Goal: Browse casually: Explore the website without a specific task or goal

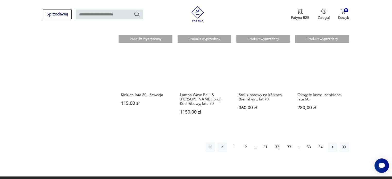
scroll to position [493, 0]
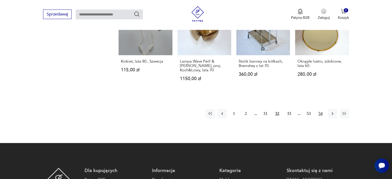
click at [323, 109] on button "54" at bounding box center [320, 113] width 9 height 9
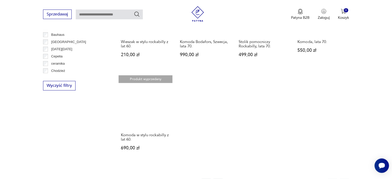
scroll to position [322, 0]
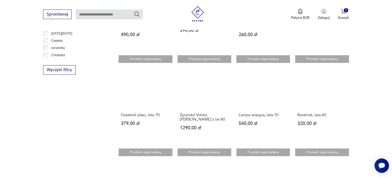
scroll to position [337, 0]
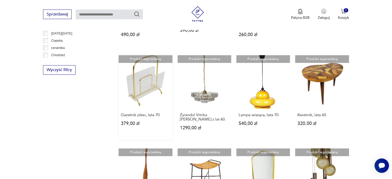
click at [132, 93] on link "Produkt wyprzedany Gazetnik plexi, lata 70. 379,00 zł" at bounding box center [146, 97] width 54 height 85
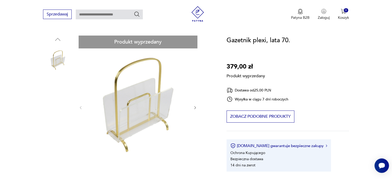
scroll to position [60, 0]
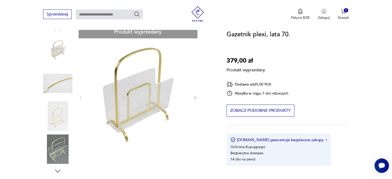
click at [56, 88] on div "Produkt wyprzedany Opis produktu Gazetnik wykonany z plexi pochodzący z lat 70.…" at bounding box center [128, 175] width 171 height 299
click at [59, 154] on div "Produkt wyprzedany Opis produktu Gazetnik wykonany z plexi pochodzący z lat 70.…" at bounding box center [128, 175] width 171 height 299
click at [58, 172] on div "Produkt wyprzedany Opis produktu Gazetnik wykonany z plexi pochodzący z lat 70.…" at bounding box center [128, 175] width 171 height 299
click at [57, 146] on div "Produkt wyprzedany Opis produktu Gazetnik wykonany z plexi pochodzący z lat 70.…" at bounding box center [128, 175] width 171 height 299
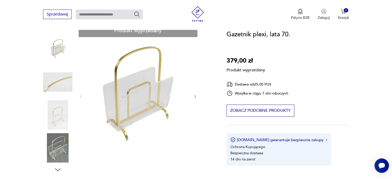
scroll to position [64, 0]
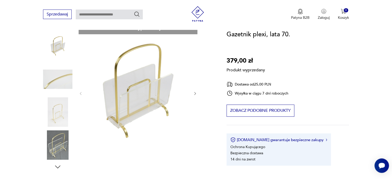
click at [61, 143] on div "Produkt wyprzedany Opis produktu Gazetnik wykonany z plexi pochodzący z lat 70.…" at bounding box center [128, 170] width 171 height 299
click at [193, 91] on div "Produkt wyprzedany Opis produktu Gazetnik wykonany z plexi pochodzący z lat 70.…" at bounding box center [128, 170] width 171 height 299
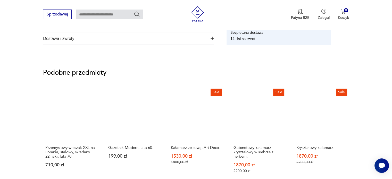
scroll to position [372, 0]
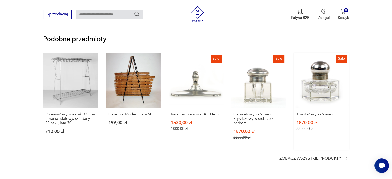
click at [321, 78] on link "Sale Kryształowy kałamarz. 1870,00 zł 2200,00 zł" at bounding box center [321, 101] width 55 height 97
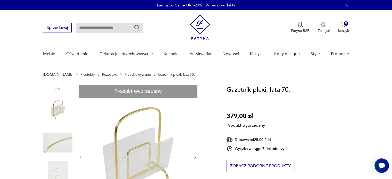
scroll to position [0, 0]
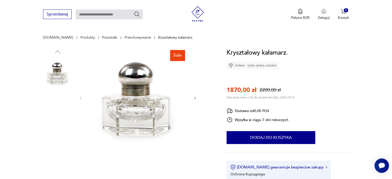
scroll to position [51, 0]
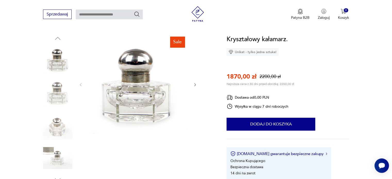
click at [193, 84] on icon "button" at bounding box center [195, 85] width 4 height 4
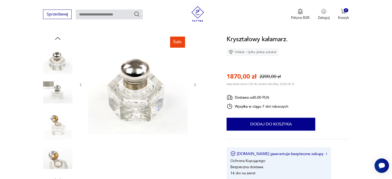
click at [193, 84] on icon "button" at bounding box center [195, 85] width 4 height 4
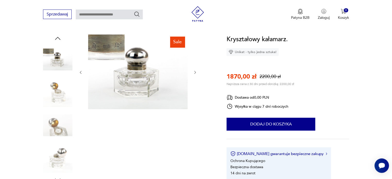
click at [193, 84] on div at bounding box center [138, 73] width 119 height 76
click at [196, 72] on icon "button" at bounding box center [195, 72] width 4 height 4
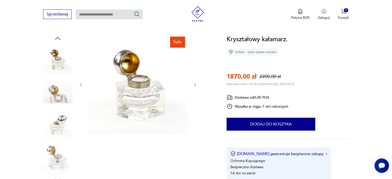
click at [196, 72] on div at bounding box center [138, 85] width 119 height 101
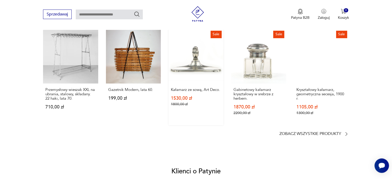
scroll to position [389, 0]
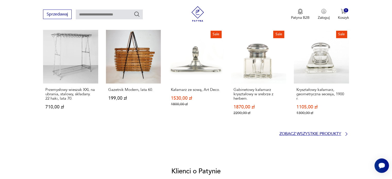
click at [309, 133] on p "Zobacz wszystkie produkty" at bounding box center [311, 133] width 62 height 3
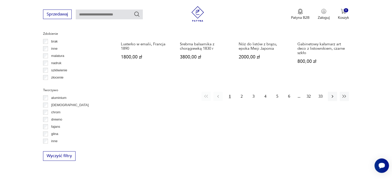
scroll to position [554, 0]
click at [334, 94] on icon "button" at bounding box center [332, 96] width 5 height 5
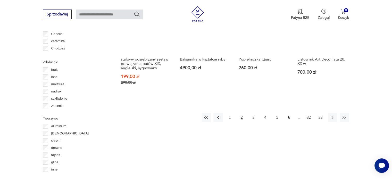
scroll to position [526, 0]
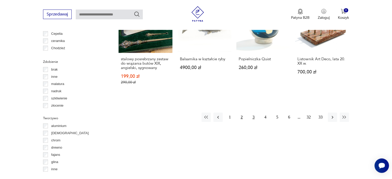
click at [251, 113] on button "3" at bounding box center [253, 117] width 9 height 9
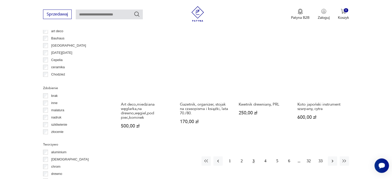
scroll to position [504, 0]
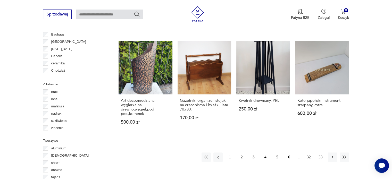
click at [268, 153] on button "4" at bounding box center [265, 157] width 9 height 9
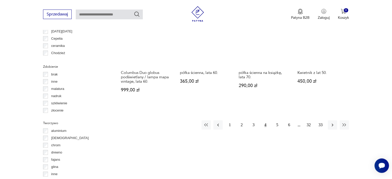
scroll to position [523, 0]
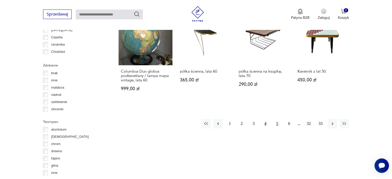
click at [277, 119] on button "5" at bounding box center [277, 123] width 9 height 9
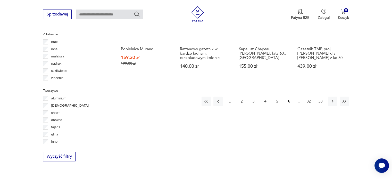
scroll to position [545, 0]
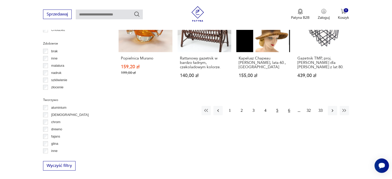
click at [289, 106] on button "6" at bounding box center [289, 110] width 9 height 9
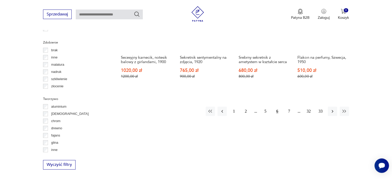
scroll to position [549, 0]
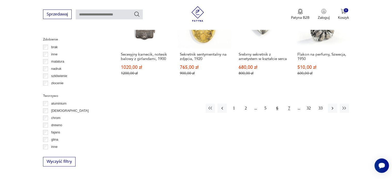
click at [288, 104] on button "7" at bounding box center [289, 108] width 9 height 9
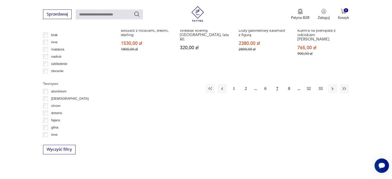
scroll to position [561, 0]
